Goal: Find contact information: Find contact information

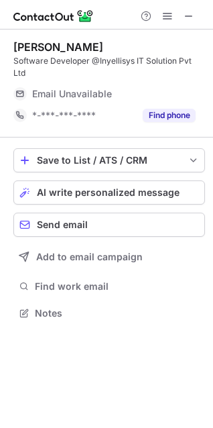
scroll to position [6, 6]
click at [91, 88] on span "Email Unavailable" at bounding box center [72, 94] width 80 height 12
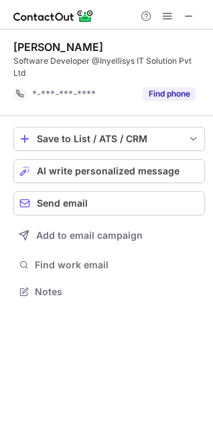
scroll to position [270, 213]
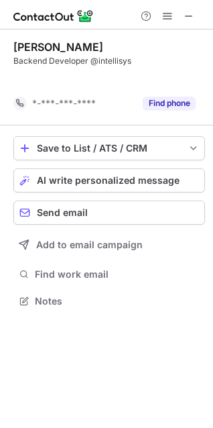
scroll to position [270, 213]
